Goal: Transaction & Acquisition: Purchase product/service

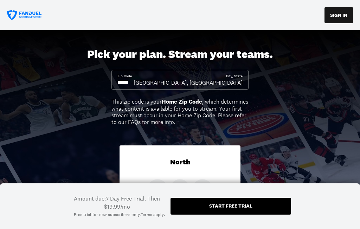
click at [238, 210] on div "Start free trial" at bounding box center [231, 206] width 121 height 17
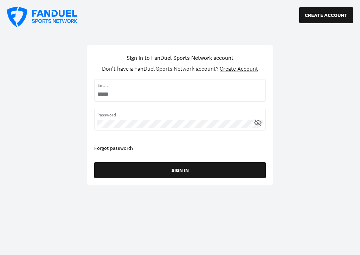
click at [125, 94] on input "username" at bounding box center [179, 94] width 165 height 8
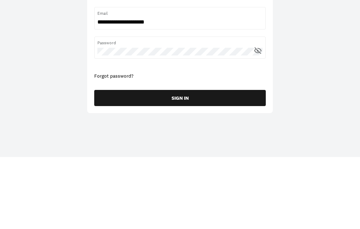
type input "**********"
click at [114, 145] on div "Forgot password?" at bounding box center [180, 148] width 172 height 7
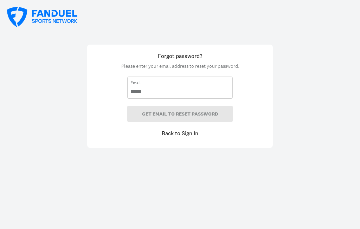
click at [155, 91] on input "email" at bounding box center [179, 92] width 99 height 8
type input "**********"
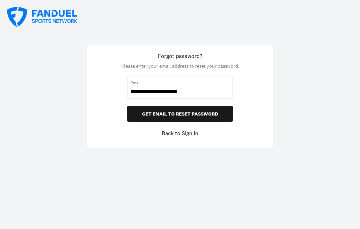
click at [170, 113] on button "GET EMAIL TO RESET PASSWORD" at bounding box center [180, 114] width 106 height 16
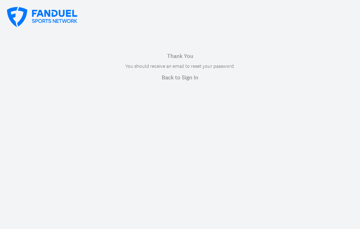
click at [178, 73] on link "Back to Sign In" at bounding box center [180, 77] width 37 height 8
click at [180, 79] on link "Back to Sign In" at bounding box center [180, 77] width 37 height 8
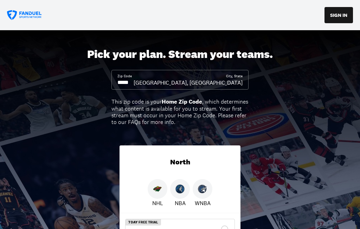
click at [158, 188] on img at bounding box center [157, 189] width 9 height 9
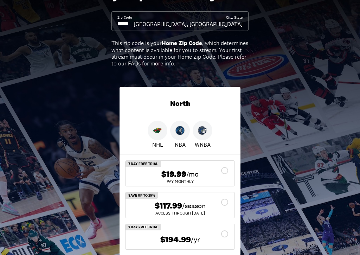
scroll to position [61, 0]
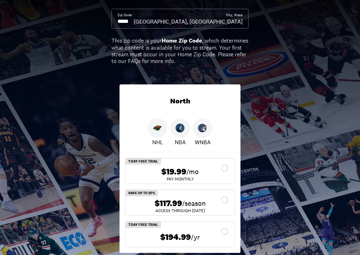
click at [224, 168] on div "$19.99 /mo" at bounding box center [180, 172] width 98 height 10
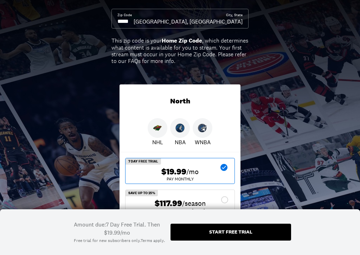
click at [223, 168] on div "$19.99 /mo" at bounding box center [180, 172] width 98 height 10
click at [219, 229] on div "Start free trial" at bounding box center [230, 231] width 43 height 5
click at [218, 229] on div "Start free trial" at bounding box center [230, 231] width 43 height 5
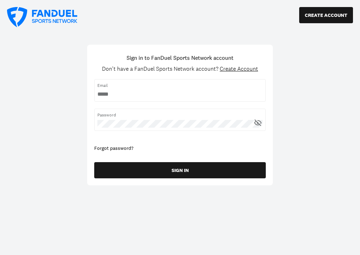
click at [127, 94] on input "username" at bounding box center [179, 94] width 165 height 8
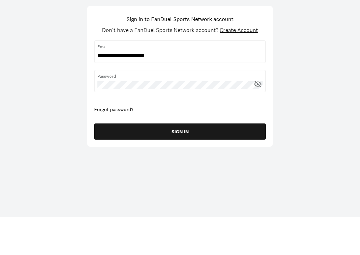
type input "**********"
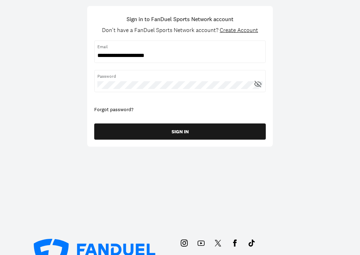
click at [177, 129] on button "SIGN IN" at bounding box center [180, 131] width 172 height 16
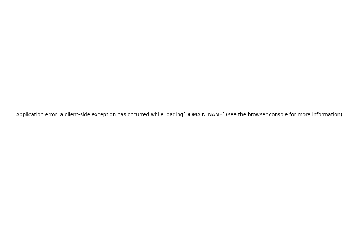
click at [312, 115] on h2 "Application error: a client-side exception has occurred while loading fanduelsp…" at bounding box center [180, 115] width 328 height 10
click at [299, 117] on h2 "Application error: a client-side exception has occurred while loading fanduelsp…" at bounding box center [180, 115] width 328 height 10
click at [290, 113] on h2 "Application error: a client-side exception has occurred while loading fanduelsp…" at bounding box center [180, 115] width 328 height 10
click at [39, 127] on div "Application error: a client-side exception has occurred while loading fanduelsp…" at bounding box center [180, 114] width 360 height 229
